Goal: Information Seeking & Learning: Learn about a topic

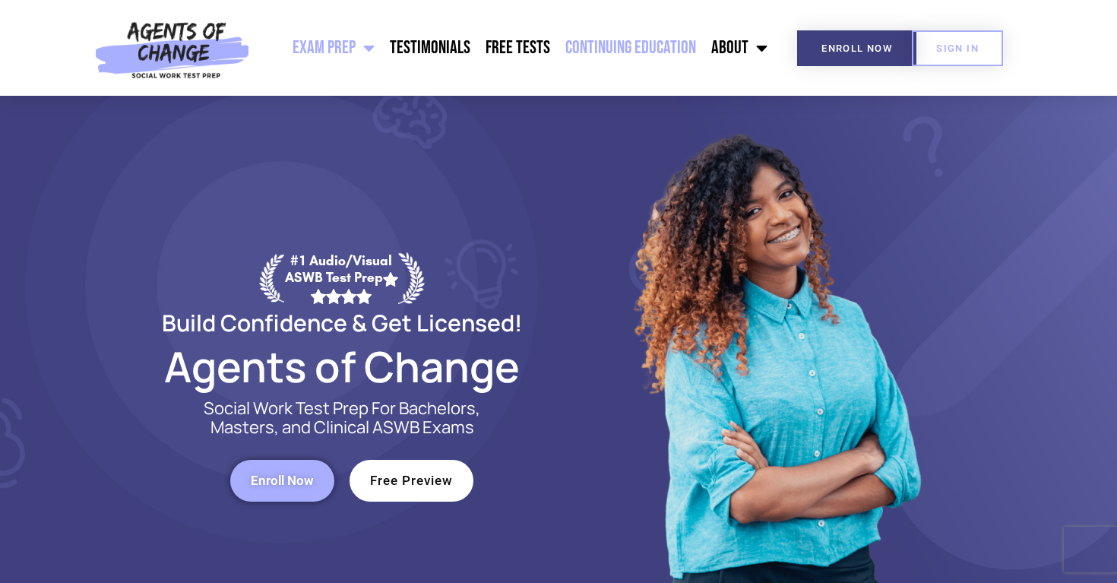
click at [639, 39] on link "Continuing Education" at bounding box center [631, 48] width 146 height 38
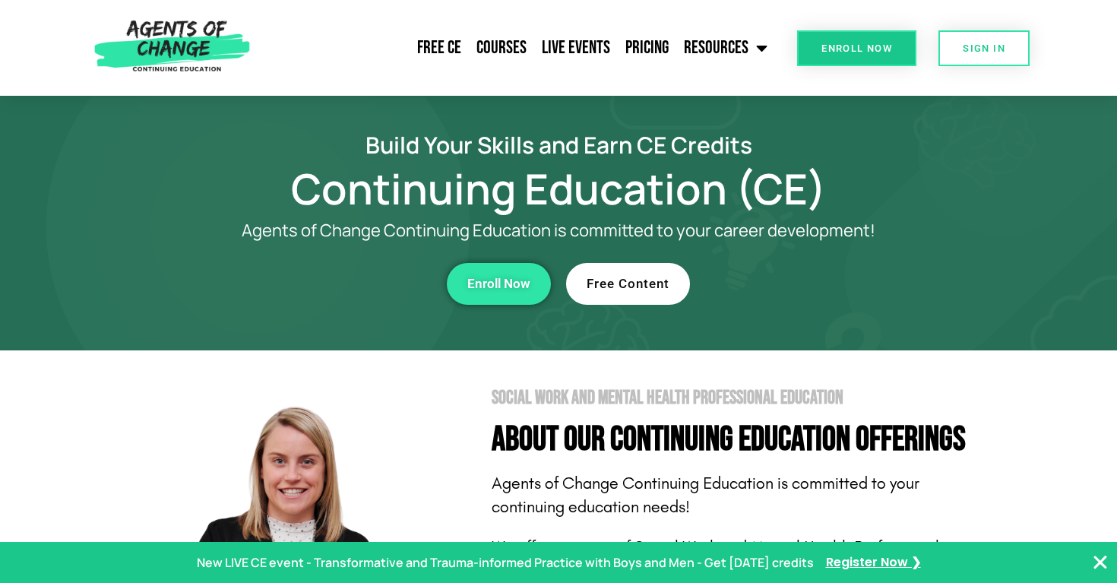
scroll to position [349, 0]
